Goal: Information Seeking & Learning: Check status

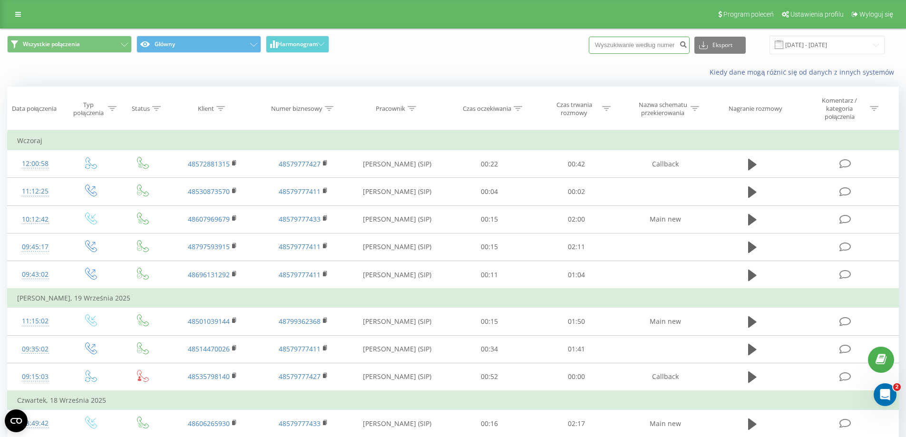
click at [657, 50] on input at bounding box center [639, 45] width 101 height 17
paste input "514 900 453"
type input "514 900 453"
click at [688, 49] on button "submit" at bounding box center [683, 45] width 13 height 17
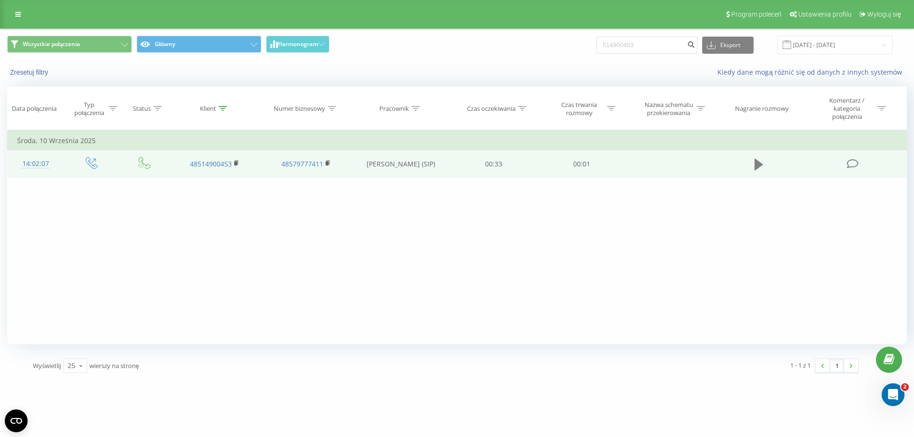
click at [759, 167] on icon at bounding box center [758, 164] width 9 height 11
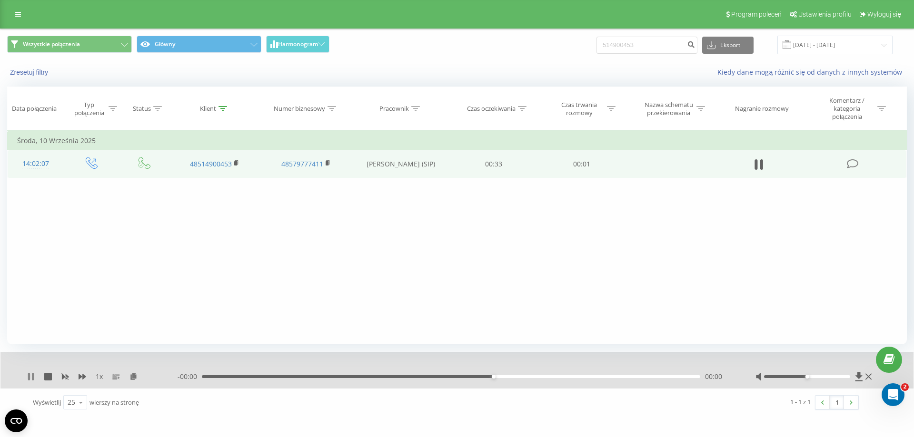
click at [28, 375] on icon at bounding box center [31, 377] width 8 height 8
click at [263, 274] on div "Filtruj według warunków Jest równe Wprowadź wartość Anuluj OK Filtruj według wa…" at bounding box center [456, 237] width 899 height 214
